Goal: Find specific page/section: Find specific page/section

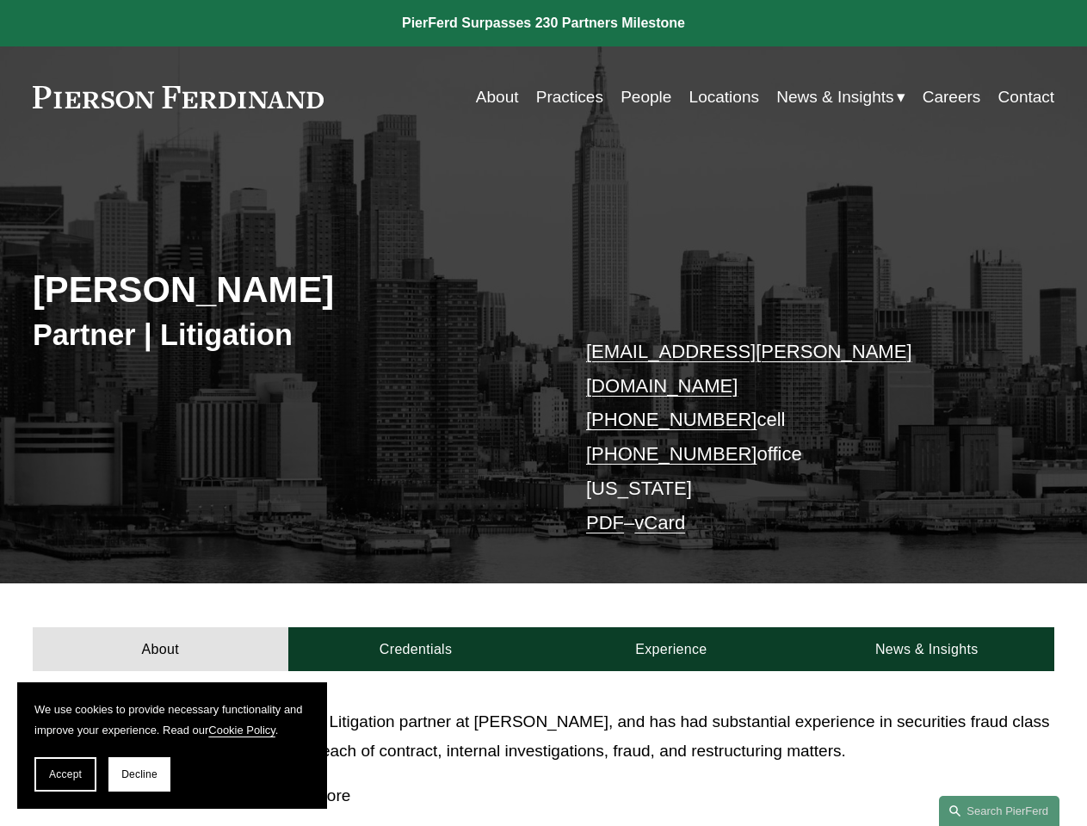
click at [65, 775] on span "Accept" at bounding box center [65, 775] width 33 height 12
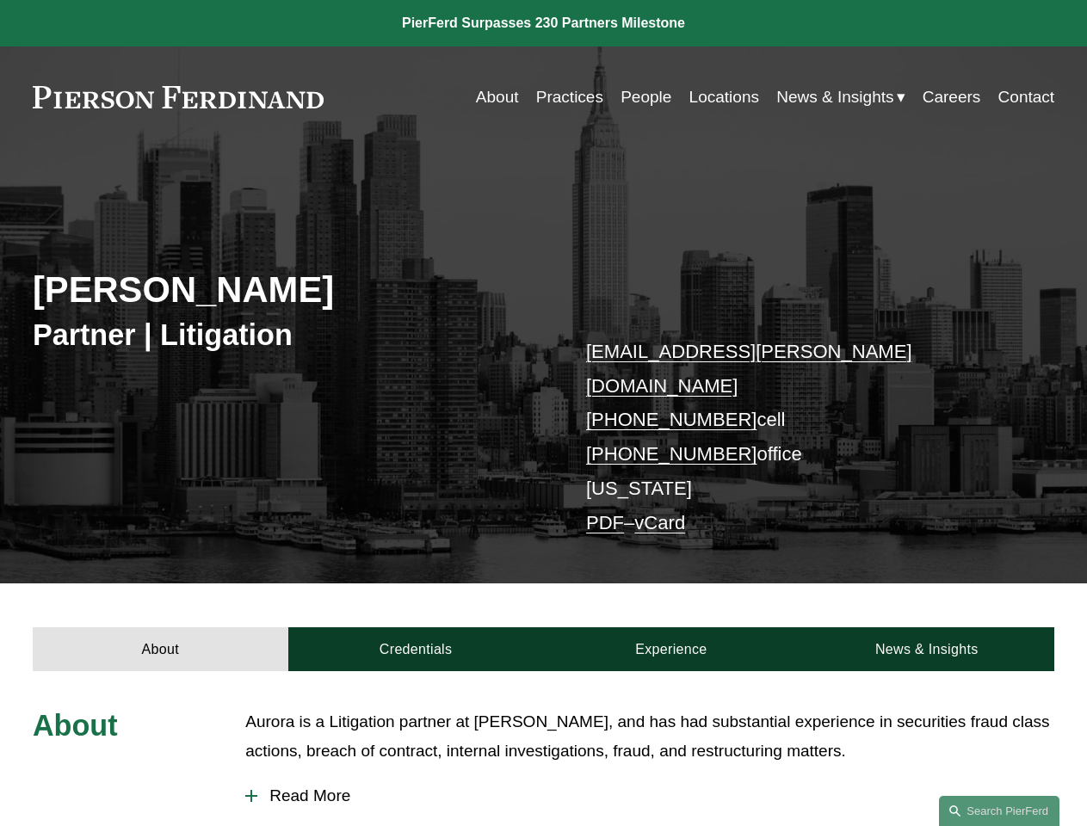
click at [650, 787] on span "Read More" at bounding box center [655, 796] width 797 height 19
click at [999, 811] on link "Search this site" at bounding box center [999, 811] width 120 height 30
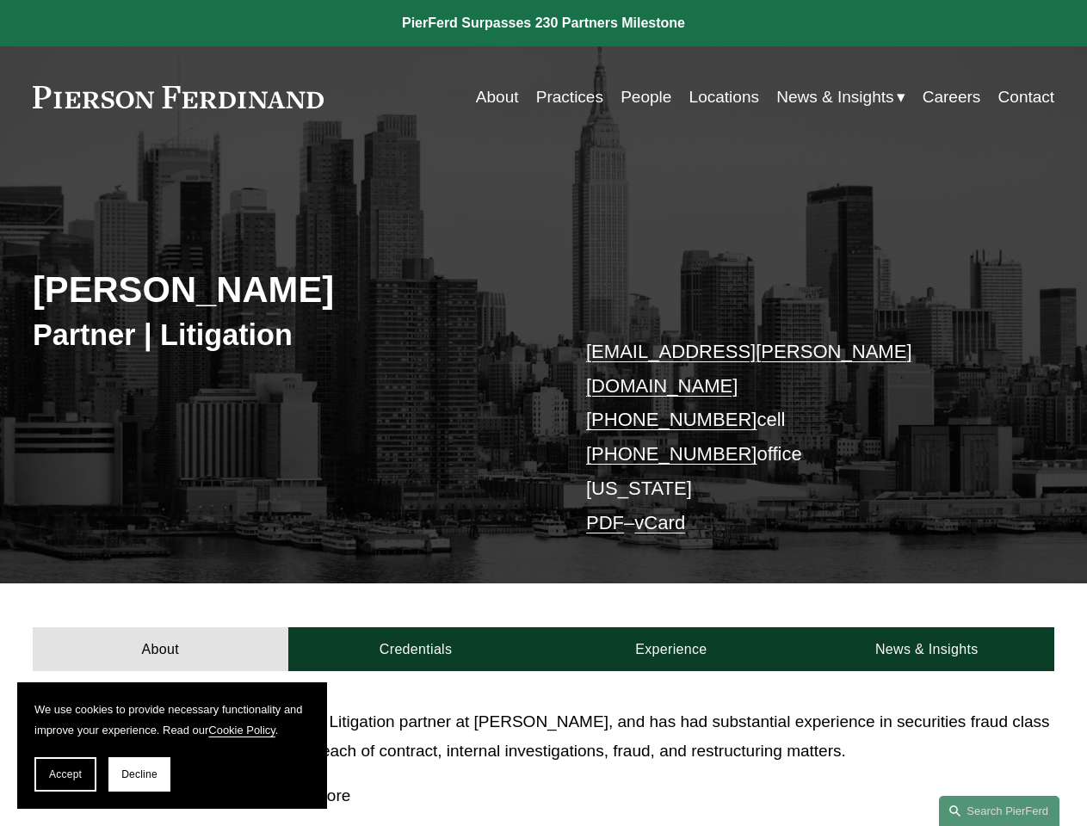
click at [65, 775] on span "Accept" at bounding box center [65, 775] width 33 height 12
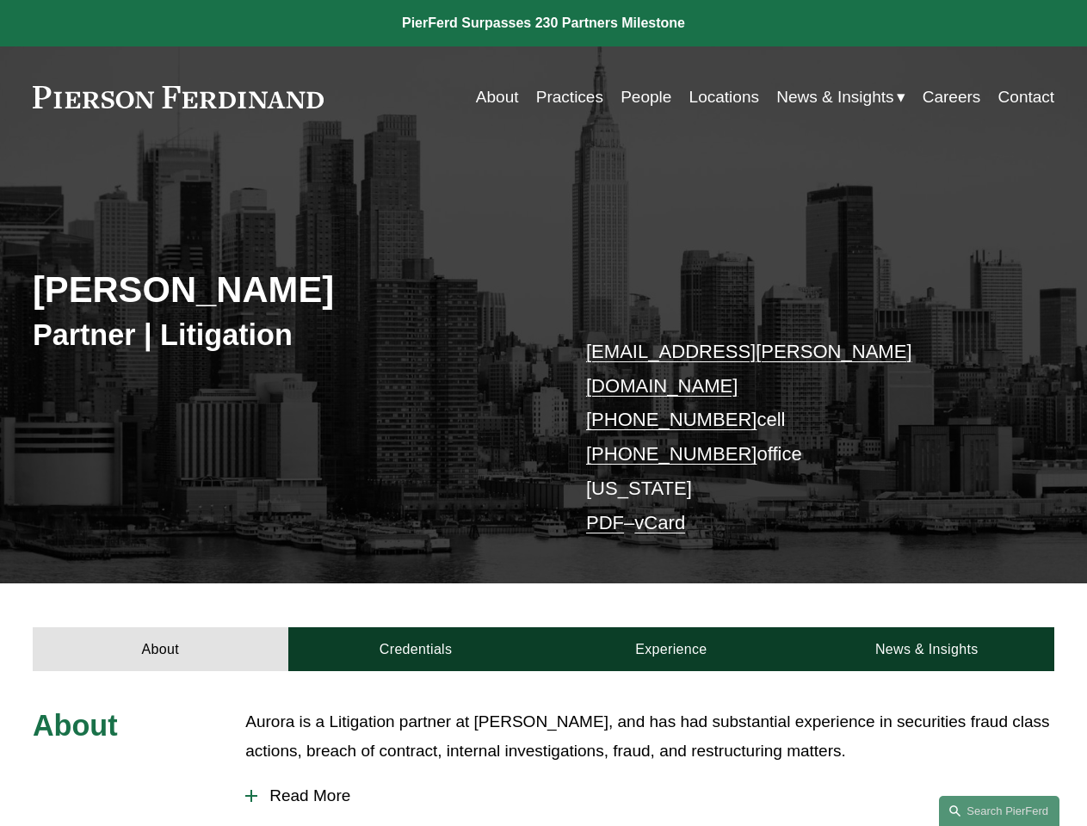
click at [650, 787] on span "Read More" at bounding box center [655, 796] width 797 height 19
click at [999, 811] on link "Search this site" at bounding box center [999, 811] width 120 height 30
